Goal: Transaction & Acquisition: Purchase product/service

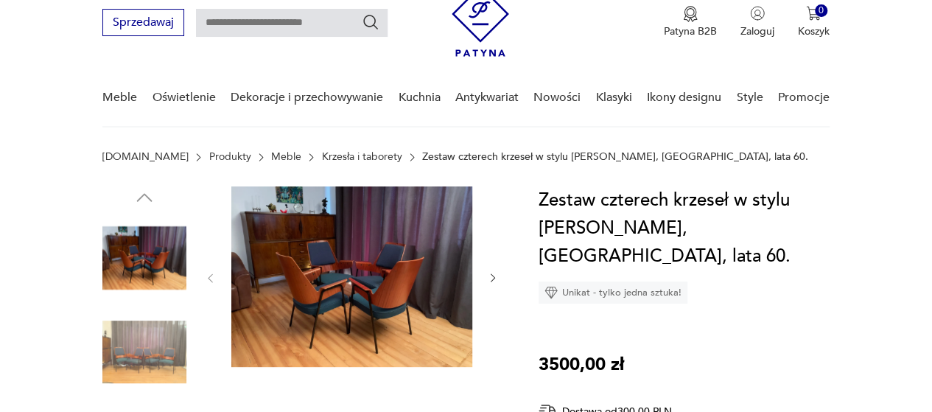
scroll to position [96, 0]
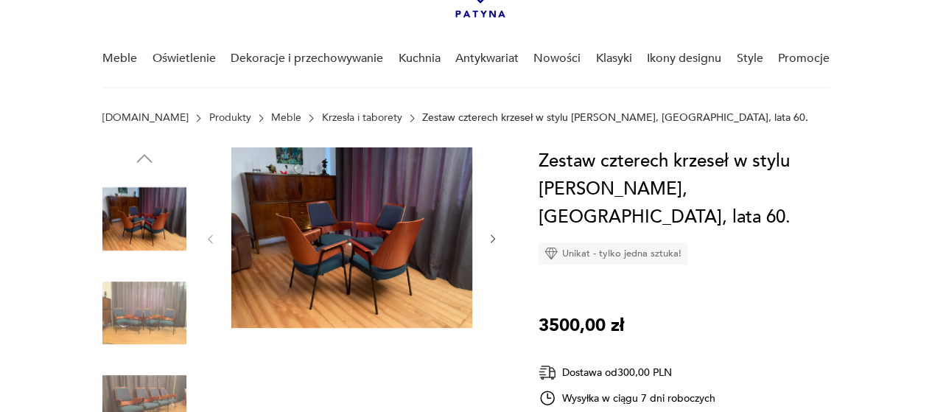
click at [150, 306] on img at bounding box center [144, 313] width 84 height 84
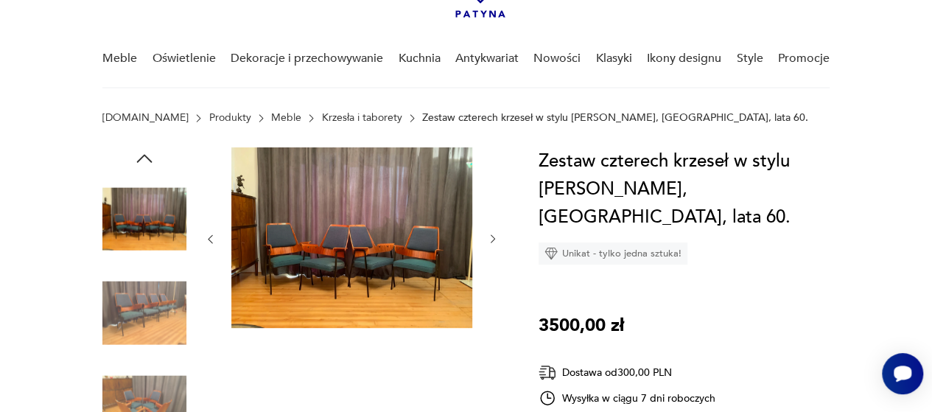
click at [141, 325] on img at bounding box center [144, 313] width 84 height 84
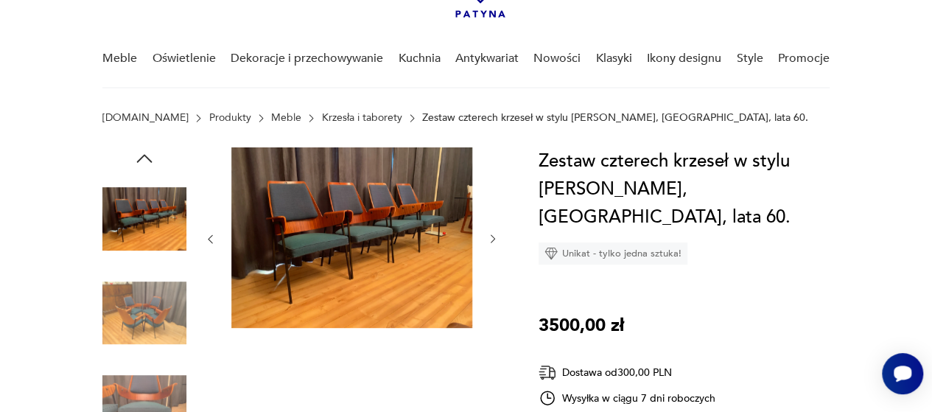
click at [149, 313] on img at bounding box center [144, 313] width 84 height 84
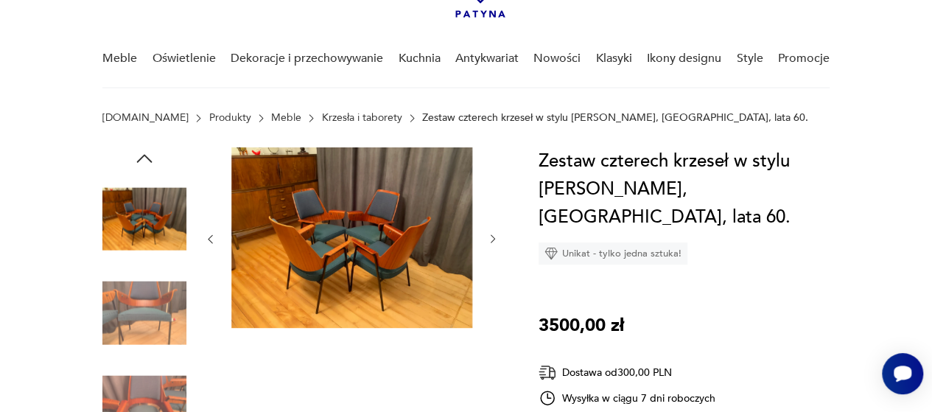
click at [136, 385] on img at bounding box center [144, 407] width 84 height 84
